Goal: Task Accomplishment & Management: Complete application form

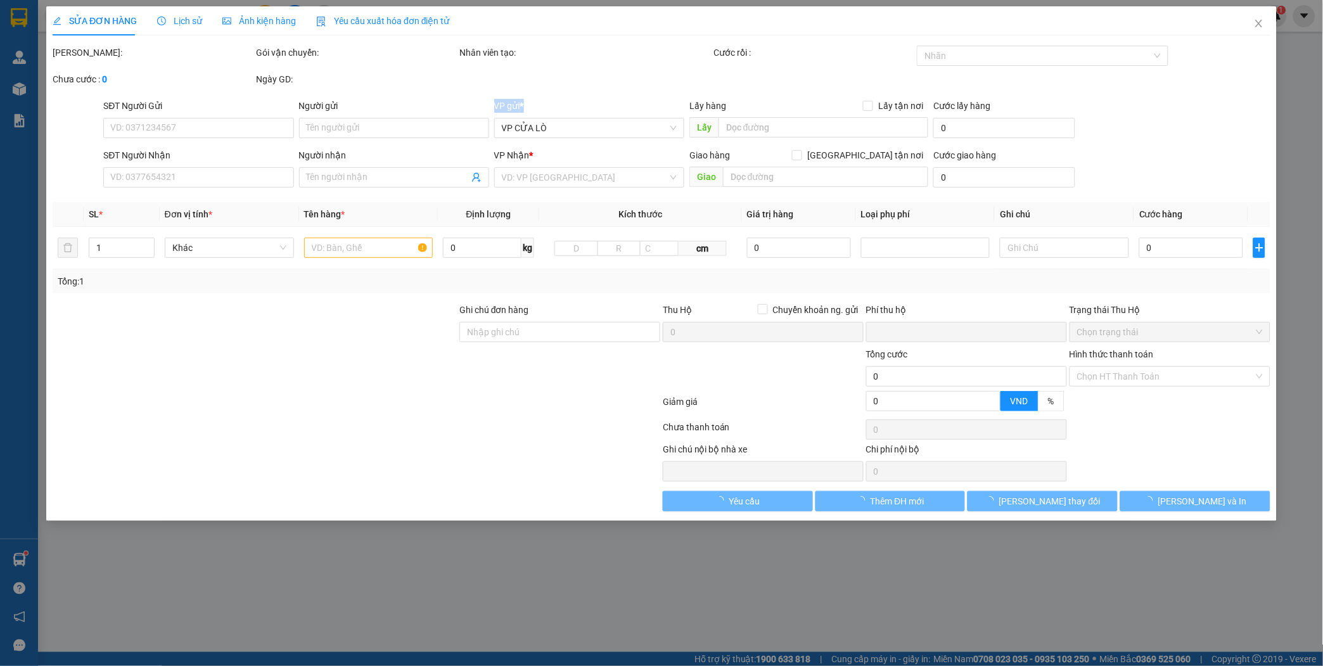
click at [682, 110] on div "VP gửi *" at bounding box center [589, 106] width 190 height 14
type input "0961596886"
type input "0392975341"
type input "anh thông"
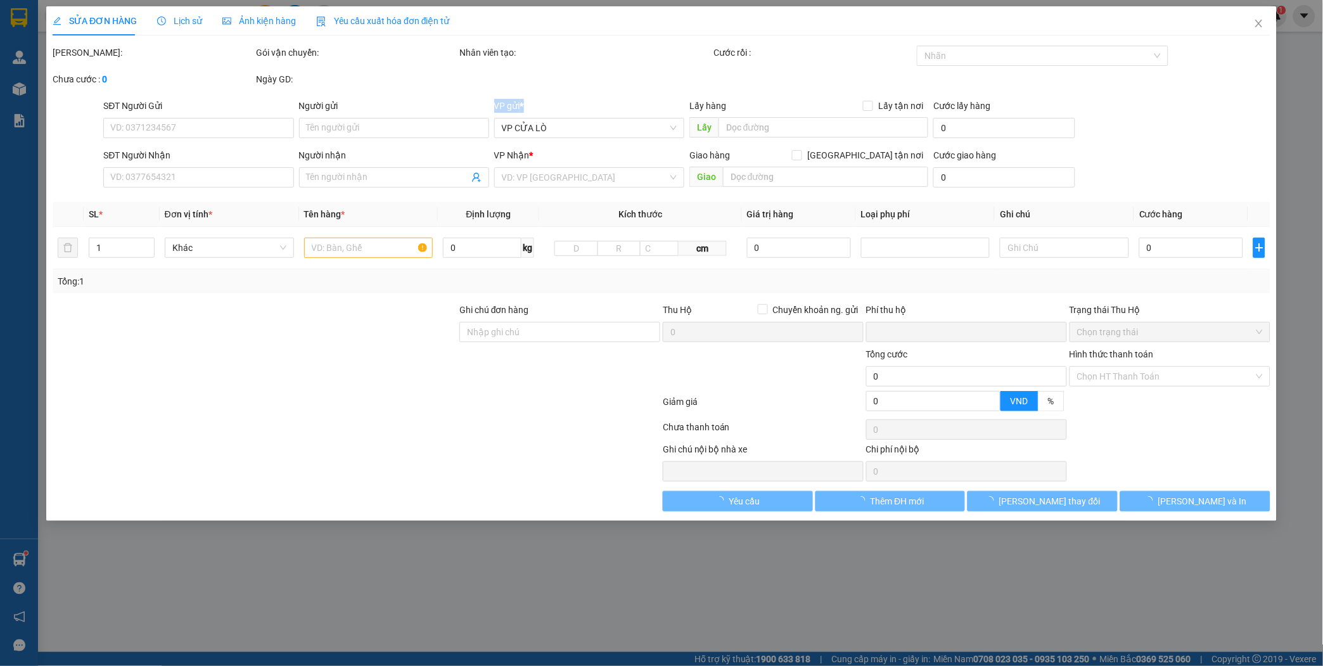
checkbox input "true"
type input "vp"
type input "0"
type input "50.000"
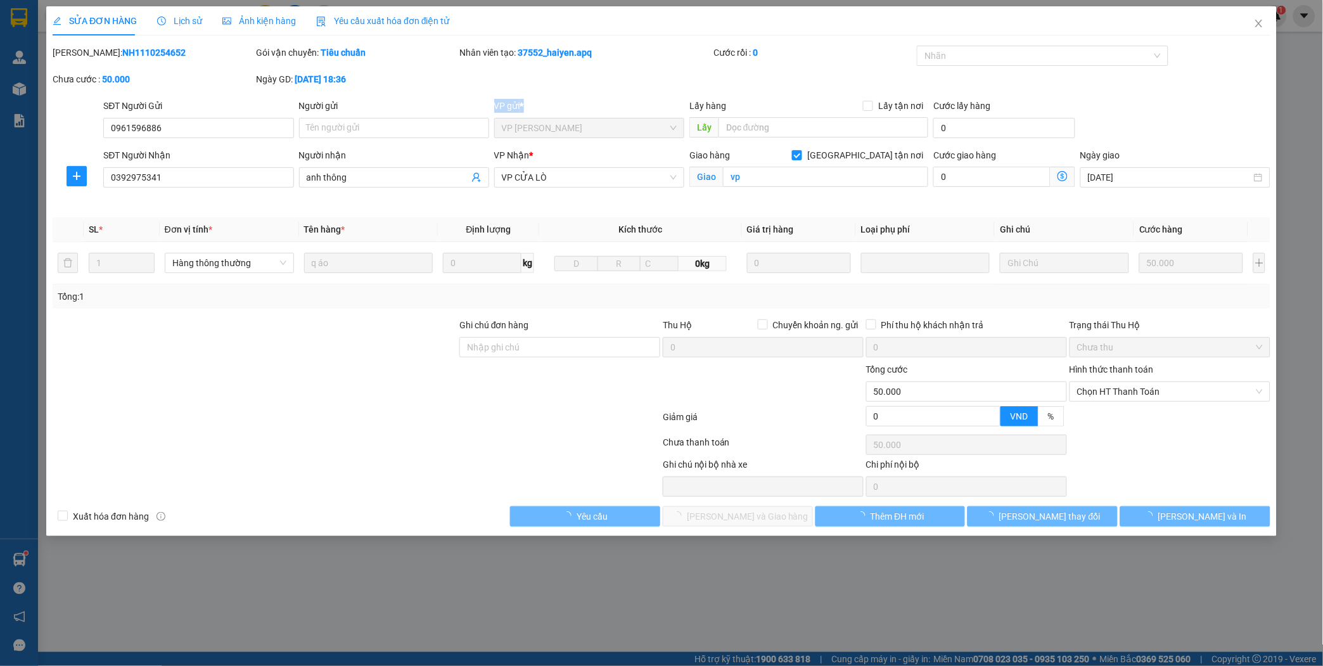
click at [682, 110] on div "VP gửi *" at bounding box center [589, 106] width 190 height 14
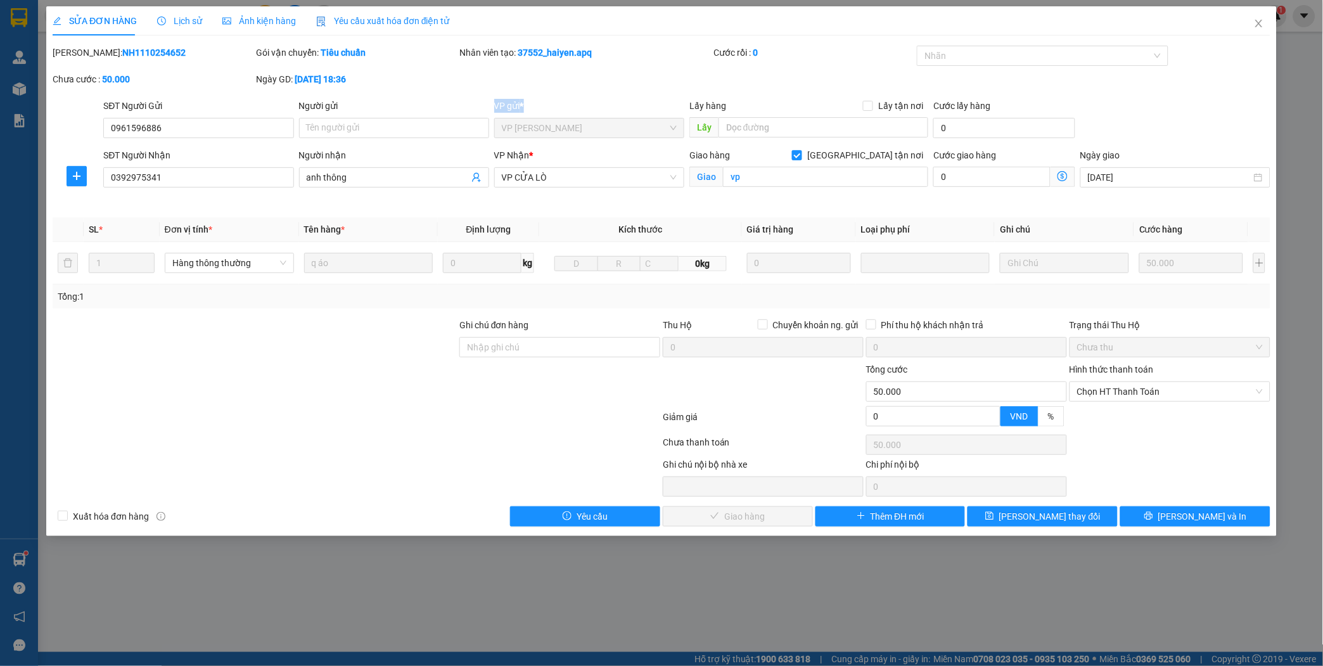
click at [682, 110] on div "VP gửi *" at bounding box center [589, 106] width 190 height 14
click at [1260, 23] on icon "close" at bounding box center [1258, 24] width 7 height 8
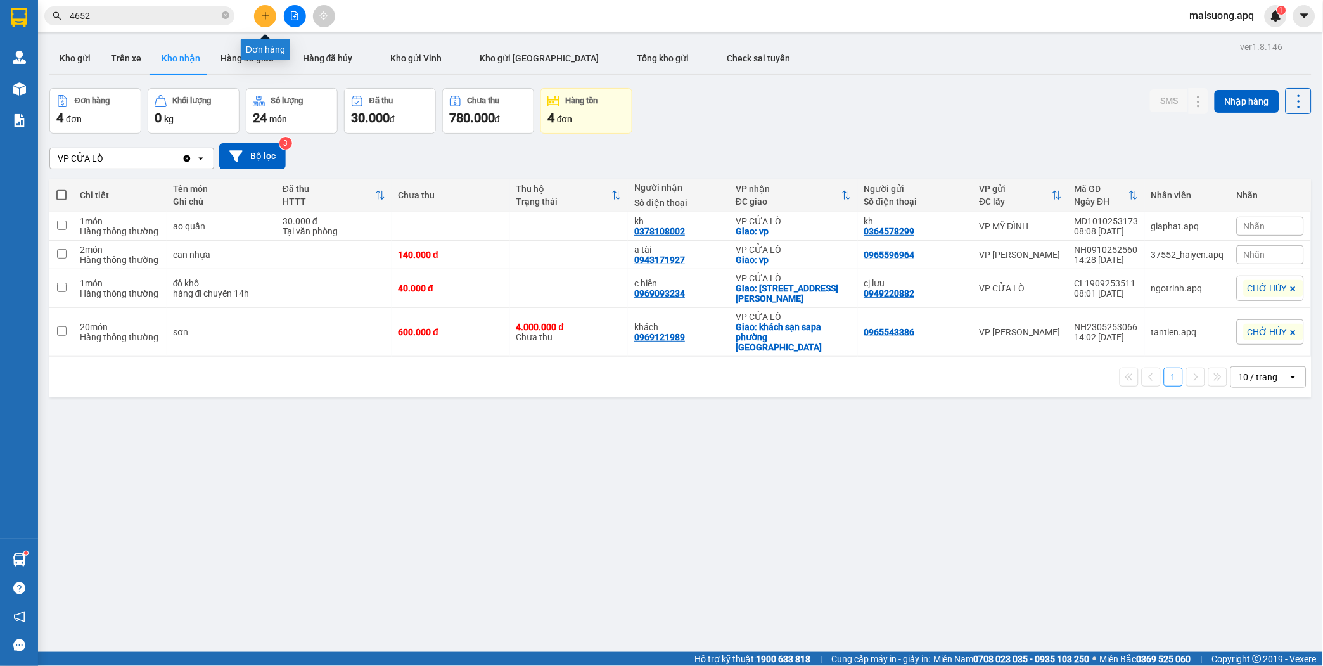
click at [271, 16] on button at bounding box center [265, 16] width 22 height 22
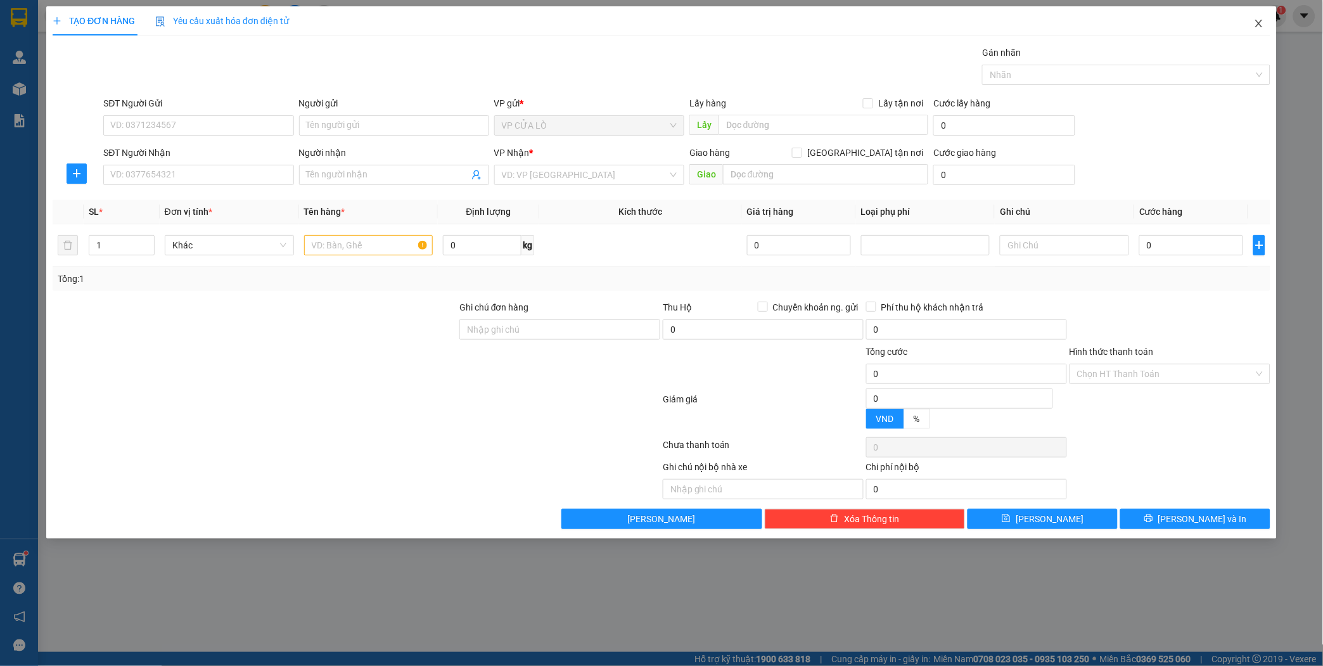
click at [1256, 24] on icon "close" at bounding box center [1259, 23] width 10 height 10
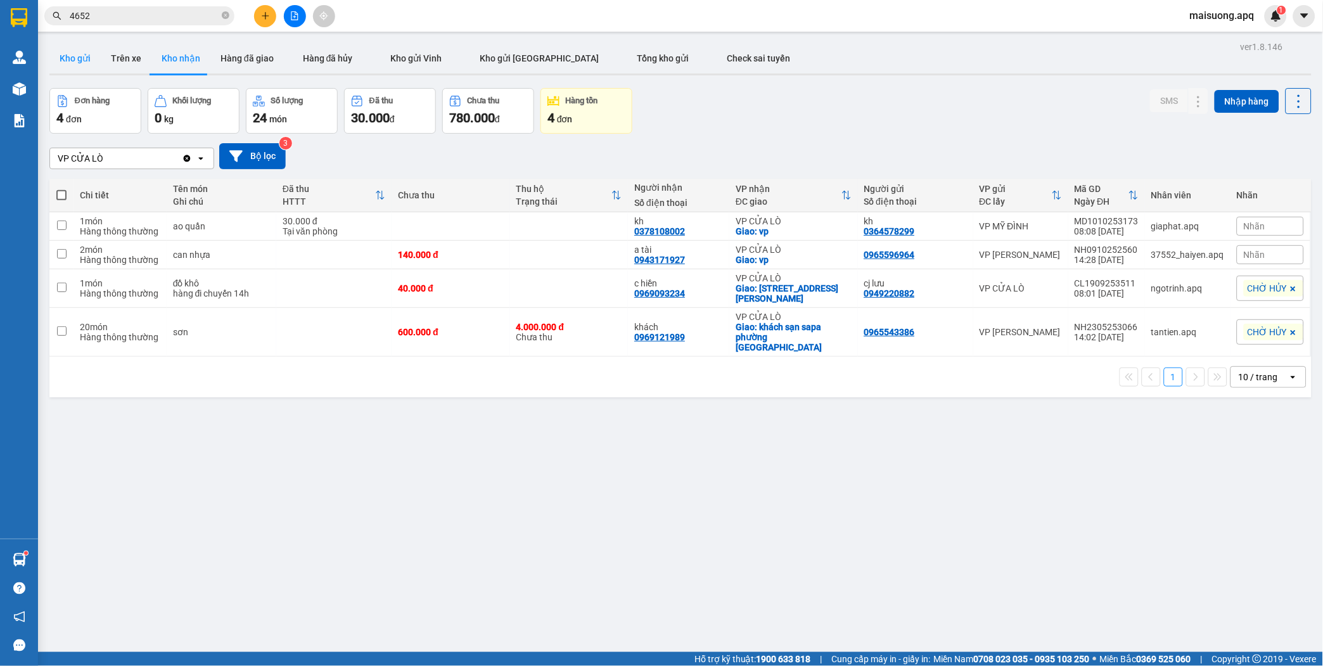
click at [87, 55] on button "Kho gửi" at bounding box center [74, 58] width 51 height 30
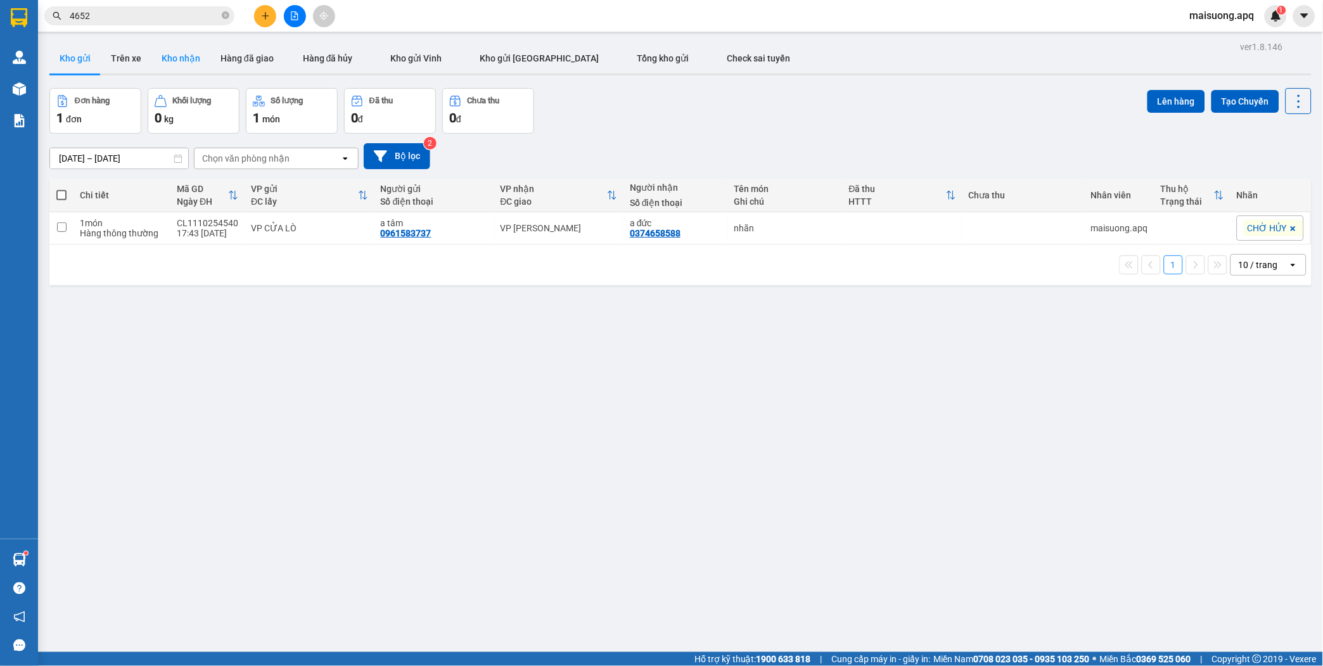
click at [188, 61] on button "Kho nhận" at bounding box center [180, 58] width 59 height 30
